Goal: Find specific page/section: Find specific page/section

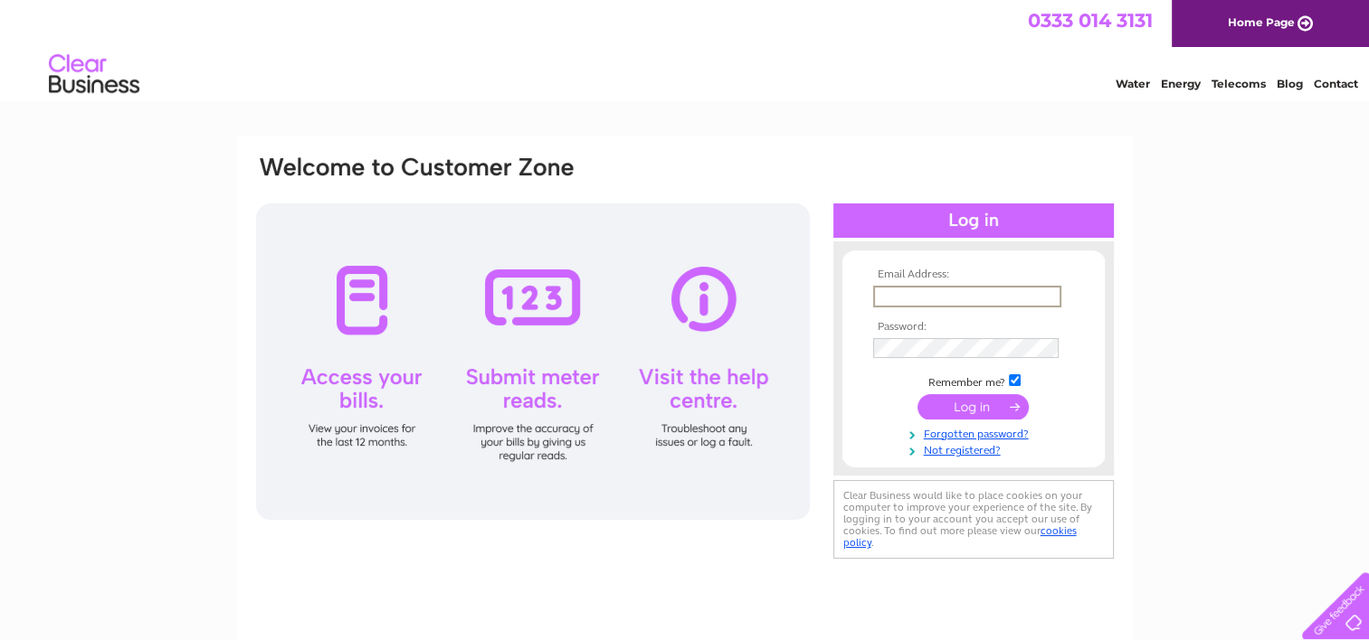
type input "[PERSON_NAME][EMAIL_ADDRESS][PERSON_NAME][DOMAIN_NAME]"
click at [973, 415] on input "submit" at bounding box center [972, 405] width 111 height 25
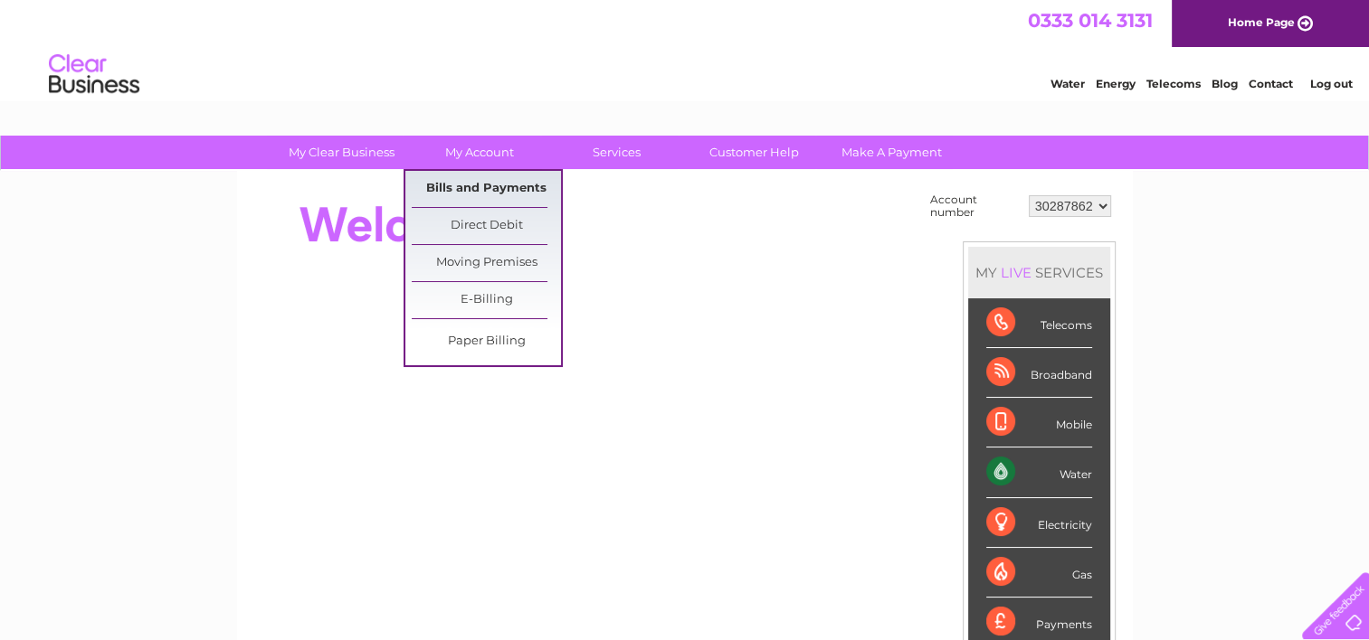
click at [488, 191] on link "Bills and Payments" at bounding box center [486, 189] width 149 height 36
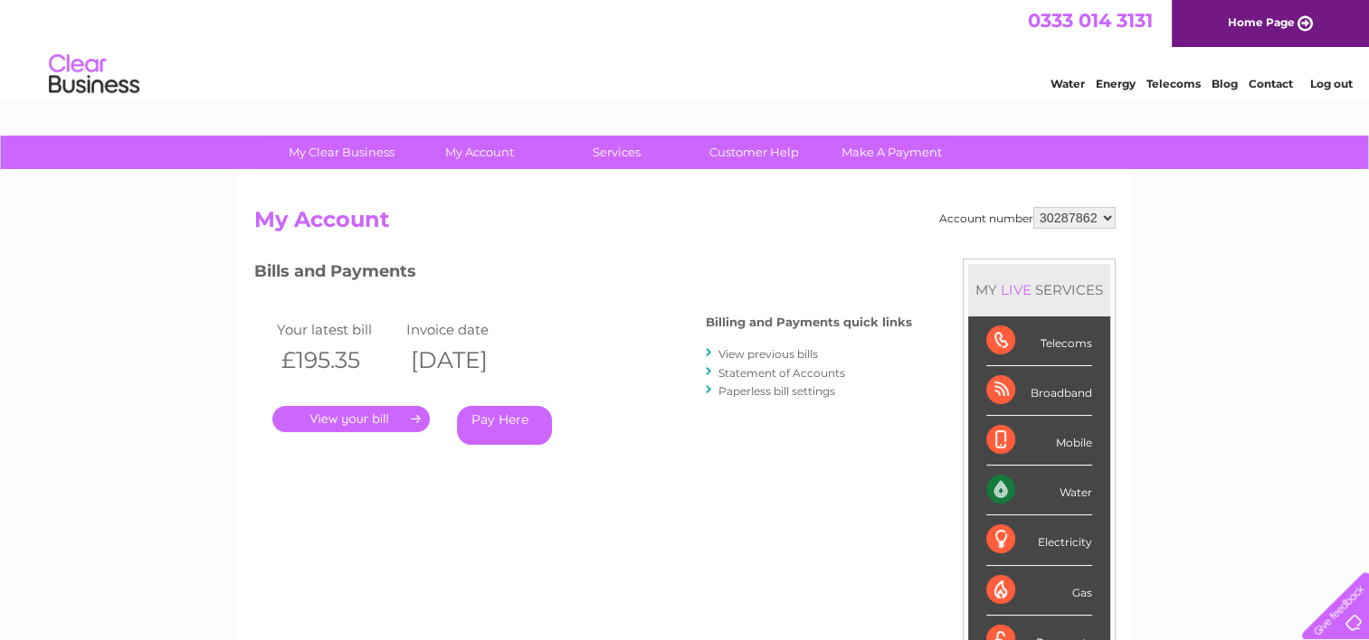
click at [388, 415] on link "." at bounding box center [350, 419] width 157 height 26
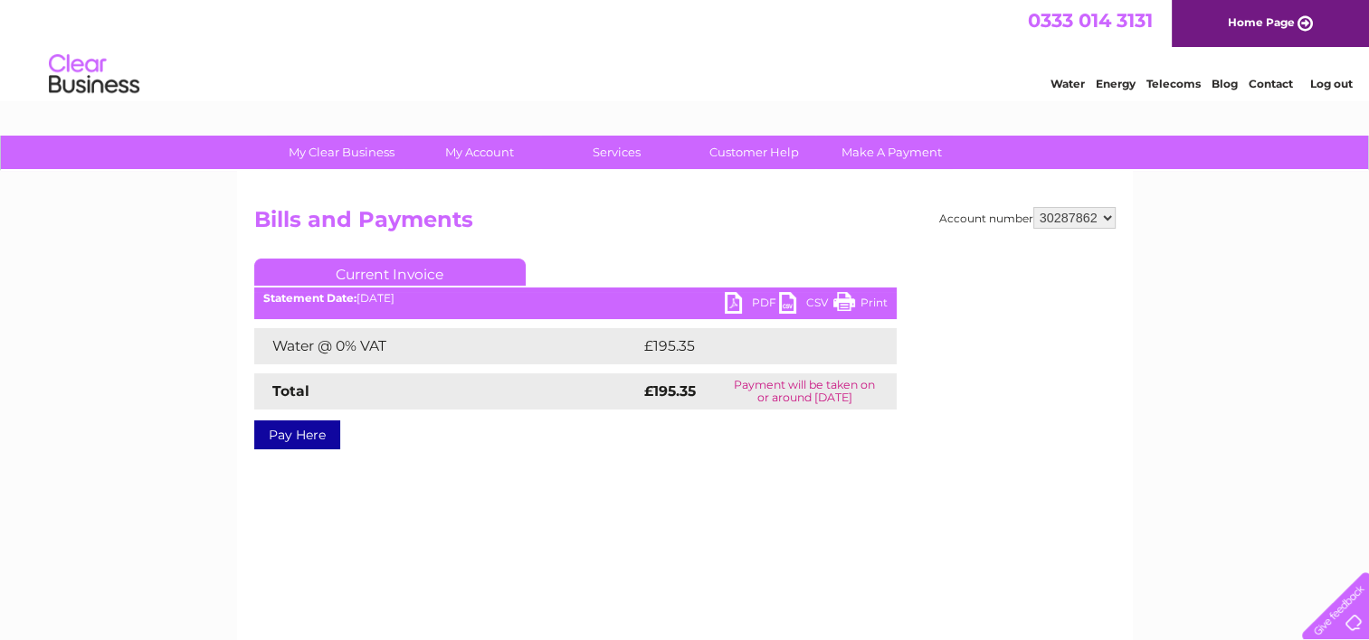
click at [730, 305] on link "PDF" at bounding box center [752, 305] width 54 height 26
